Goal: Task Accomplishment & Management: Use online tool/utility

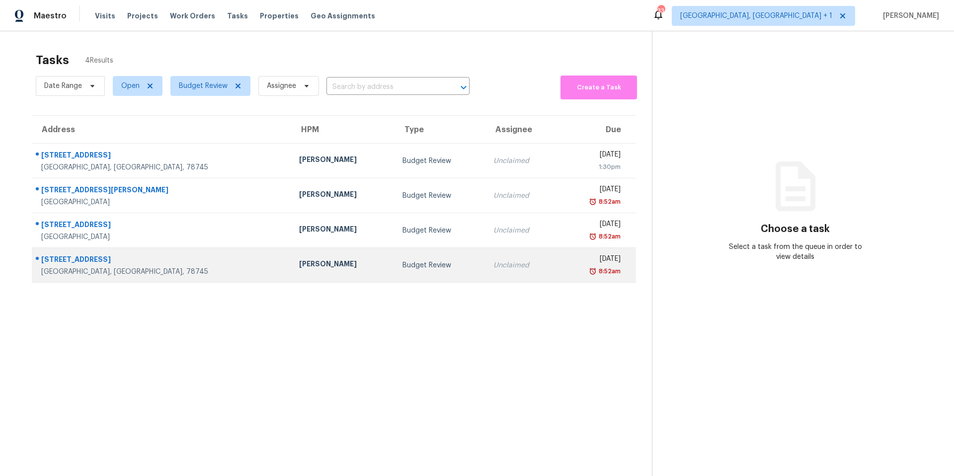
click at [145, 266] on div "[STREET_ADDRESS]" at bounding box center [162, 260] width 242 height 12
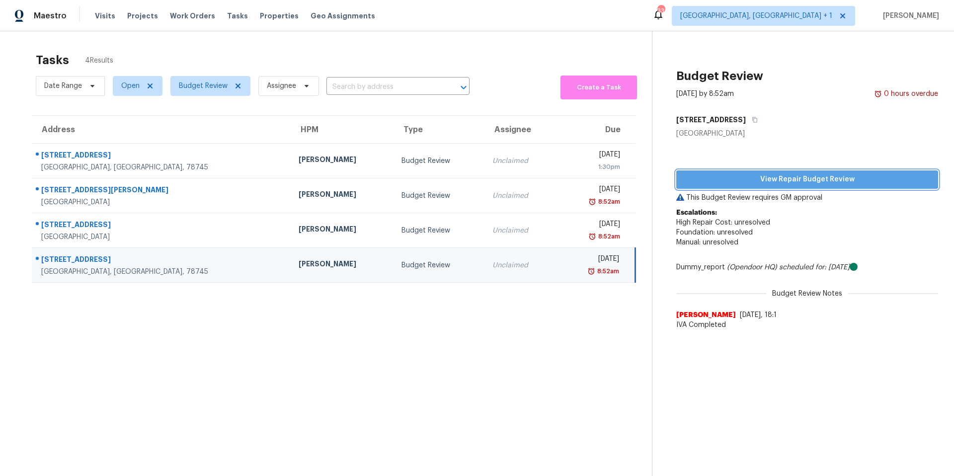
click at [715, 187] on button "View Repair Budget Review" at bounding box center [807, 179] width 262 height 18
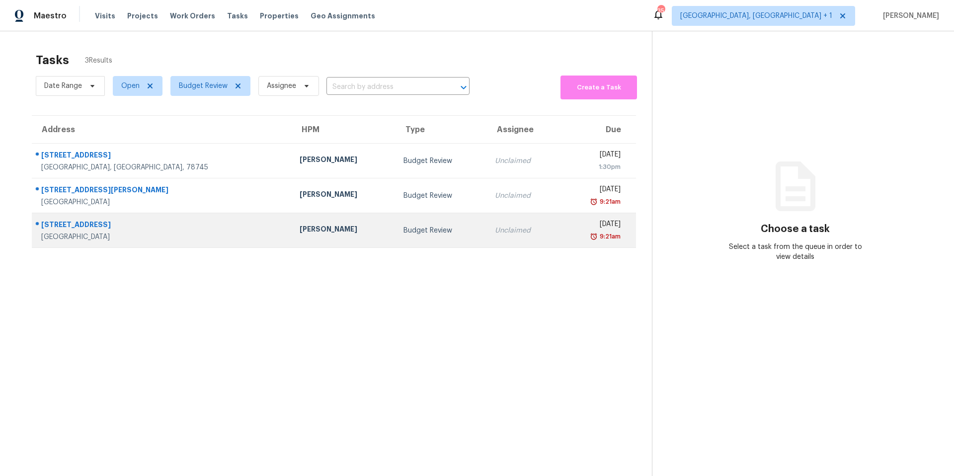
click at [487, 237] on td "Unclaimed" at bounding box center [523, 230] width 73 height 35
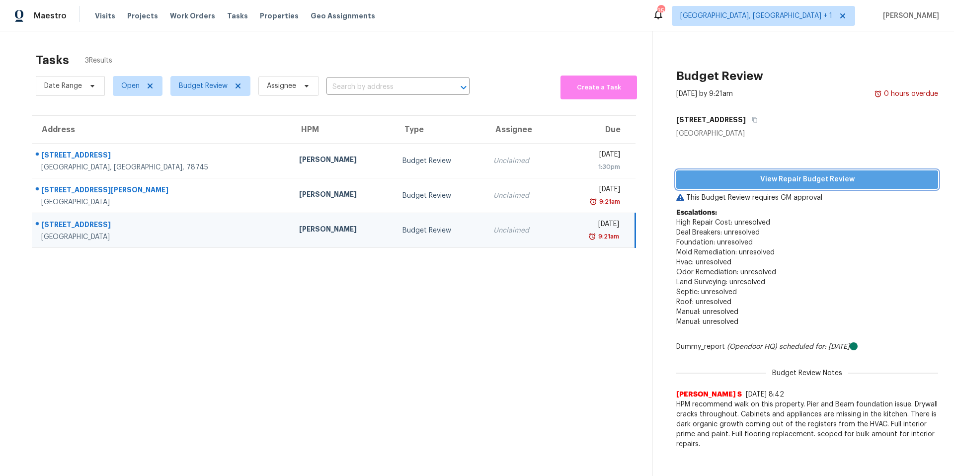
click at [765, 185] on span "View Repair Budget Review" at bounding box center [807, 179] width 246 height 12
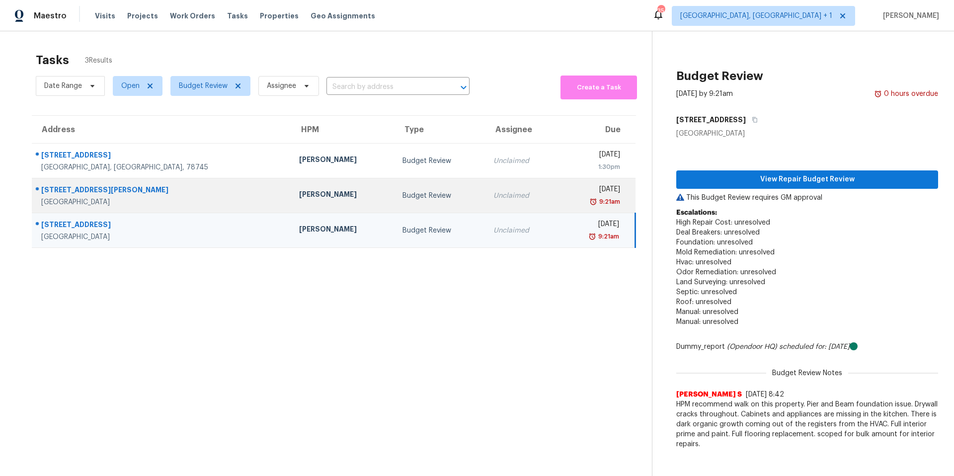
click at [163, 187] on div "11205 Timbrook Trl" at bounding box center [162, 191] width 242 height 12
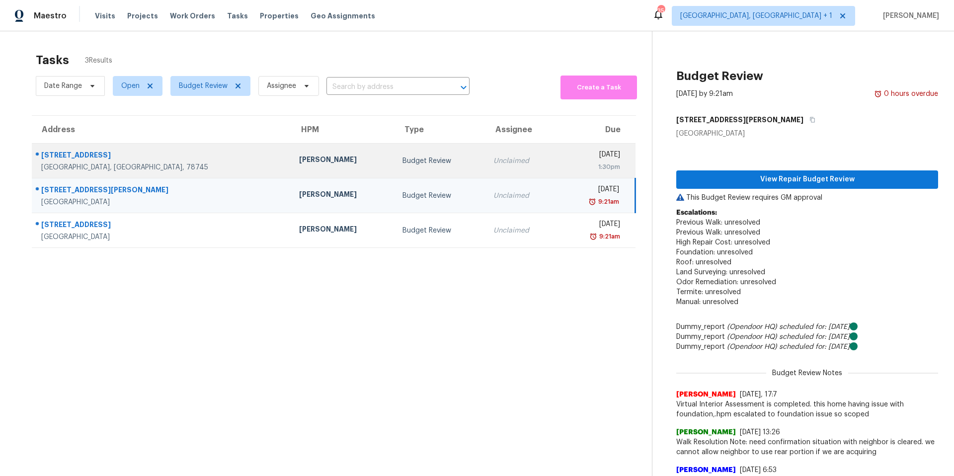
click at [299, 158] on div "Sheila Cooksey" at bounding box center [342, 161] width 87 height 12
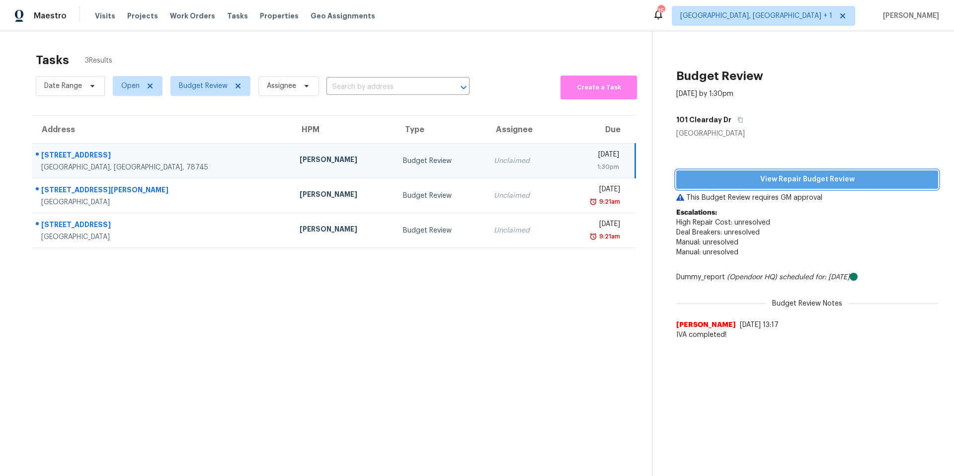
click at [779, 184] on span "View Repair Budget Review" at bounding box center [807, 179] width 246 height 12
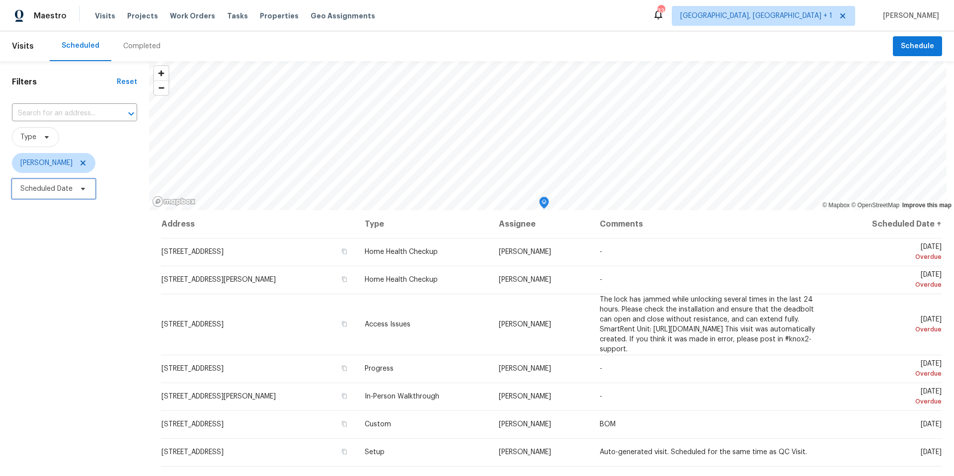
click at [59, 190] on span "Scheduled Date" at bounding box center [46, 189] width 52 height 10
select select "7"
select select "2025"
select select "8"
select select "2025"
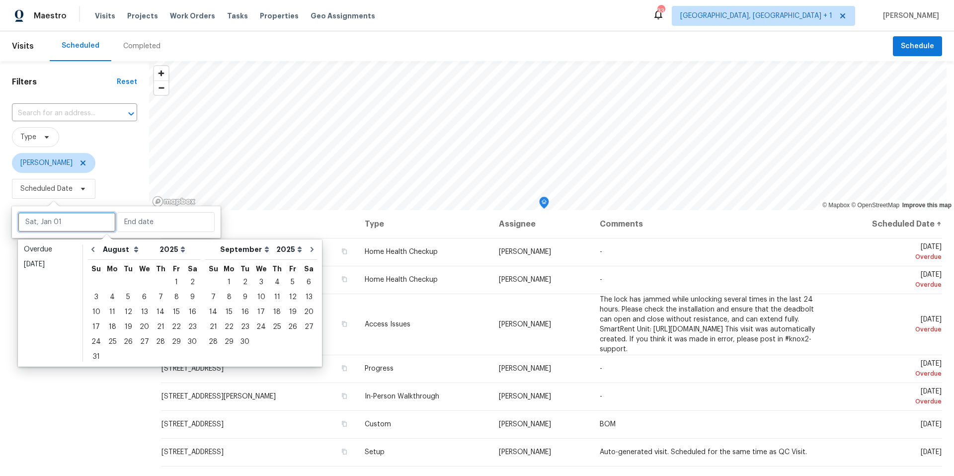
click at [75, 218] on input "text" at bounding box center [67, 222] width 98 height 20
click at [128, 339] on div "26" at bounding box center [128, 342] width 16 height 14
type input "Tue, Aug 26"
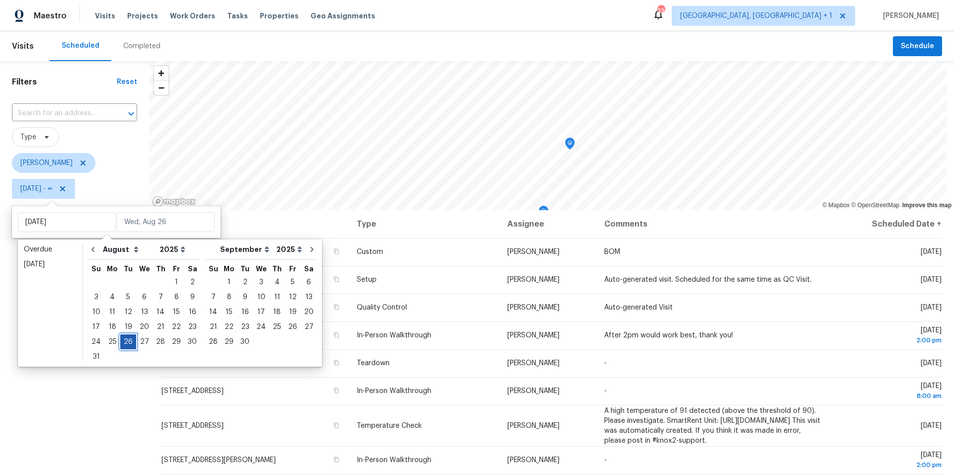
click at [128, 339] on div "26" at bounding box center [128, 342] width 16 height 14
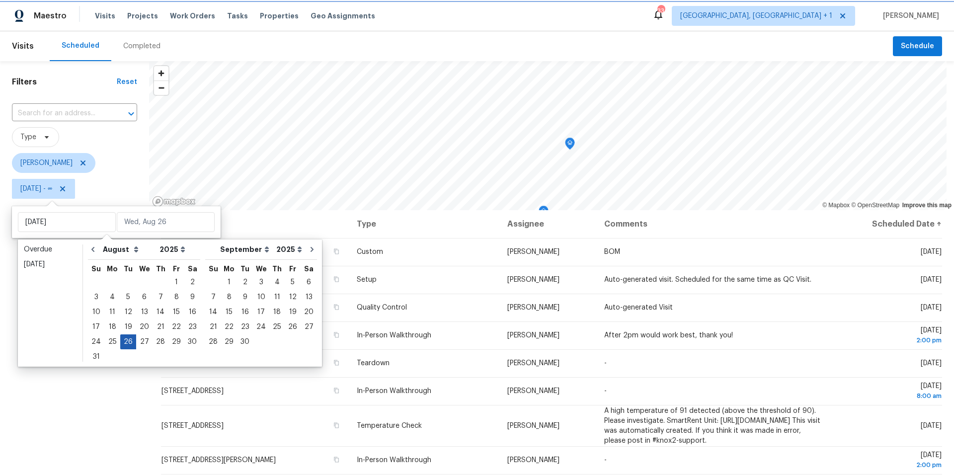
type input "Tue, Aug 26"
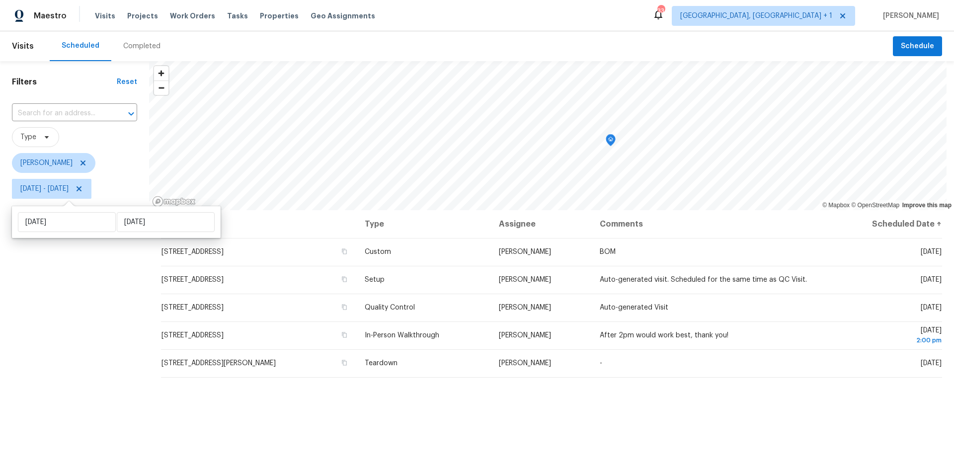
click at [112, 358] on div "Filters Reset ​ Type Nelson Figueroa Tue, Aug 26 - Tue, Aug 26" at bounding box center [74, 326] width 149 height 530
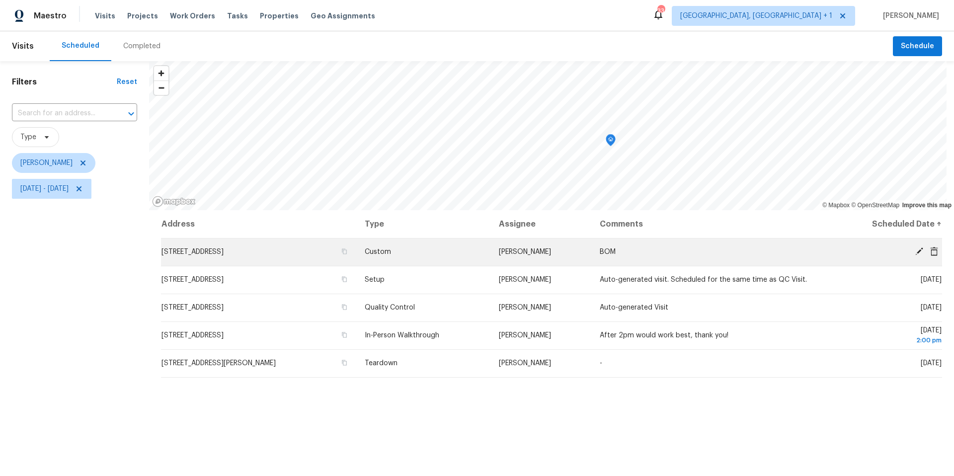
click at [915, 252] on icon at bounding box center [919, 251] width 9 height 9
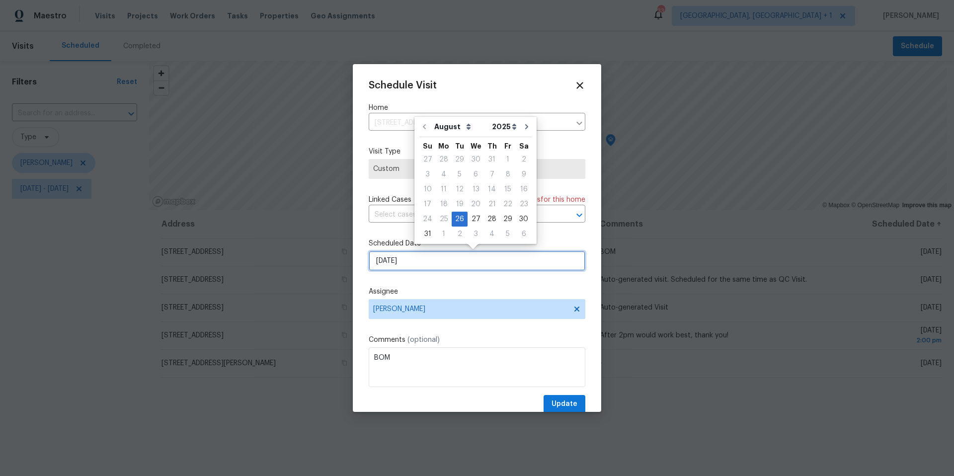
click at [442, 265] on input "8/26/2025" at bounding box center [477, 261] width 217 height 20
click at [503, 217] on div "29" at bounding box center [508, 219] width 16 height 14
type input "8/29/2025"
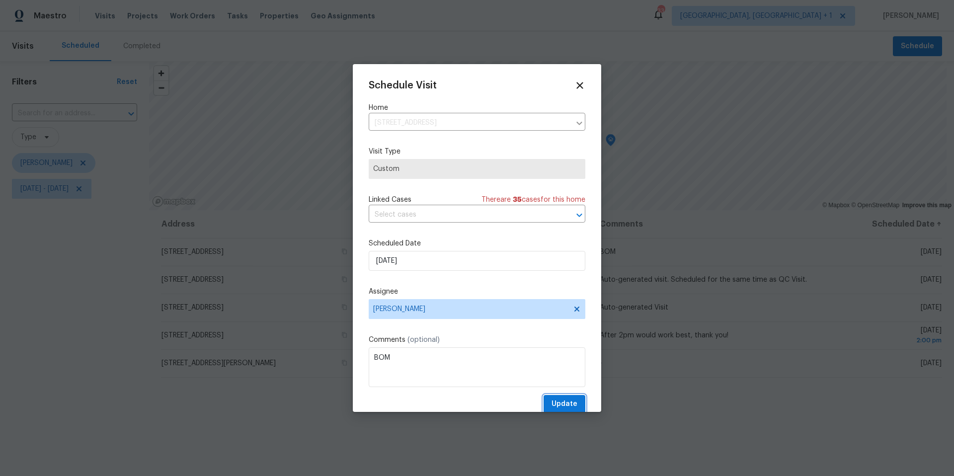
click at [552, 407] on span "Update" at bounding box center [565, 404] width 26 height 12
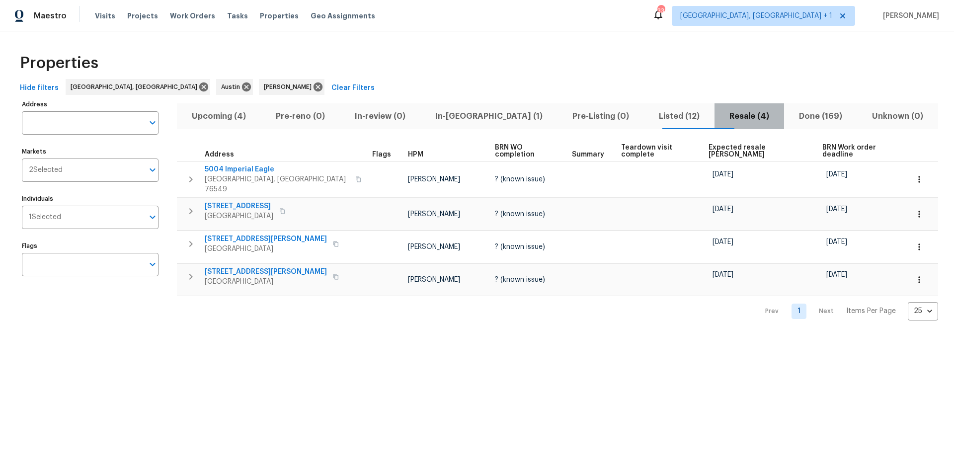
click at [721, 118] on span "Resale (4)" at bounding box center [750, 116] width 58 height 14
click at [91, 217] on input "Individuals" at bounding box center [102, 217] width 83 height 23
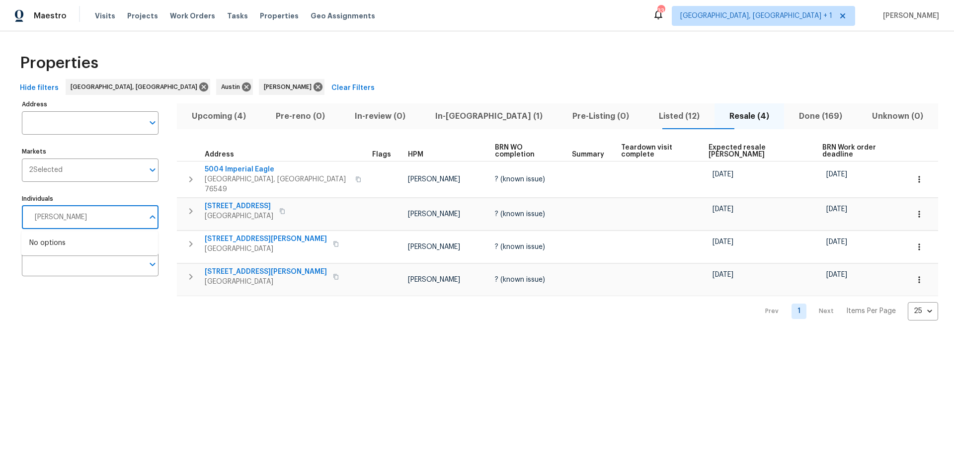
type input "[PERSON_NAME]"
click at [76, 241] on li "[PERSON_NAME]" at bounding box center [89, 248] width 121 height 21
